Goal: Navigation & Orientation: Find specific page/section

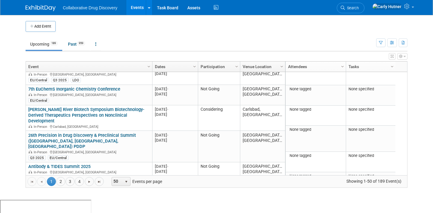
click at [92, 185] on link "16th World Bispecifics Summit 2025" at bounding box center [64, 187] width 72 height 5
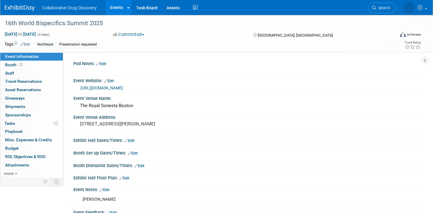
click at [118, 12] on link "Events" at bounding box center [117, 7] width 22 height 15
